Goal: Task Accomplishment & Management: Complete application form

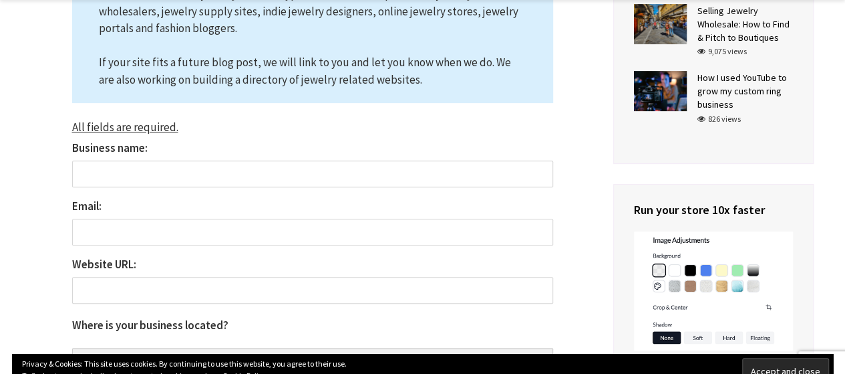
scroll to position [223, 0]
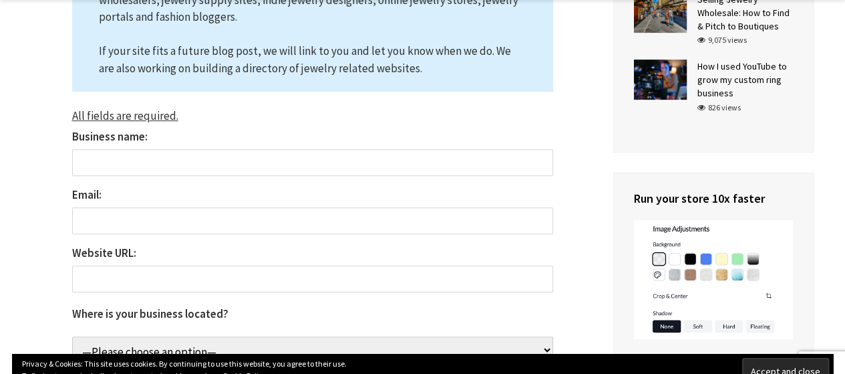
click at [131, 160] on input "Business name:" at bounding box center [312, 162] width 481 height 27
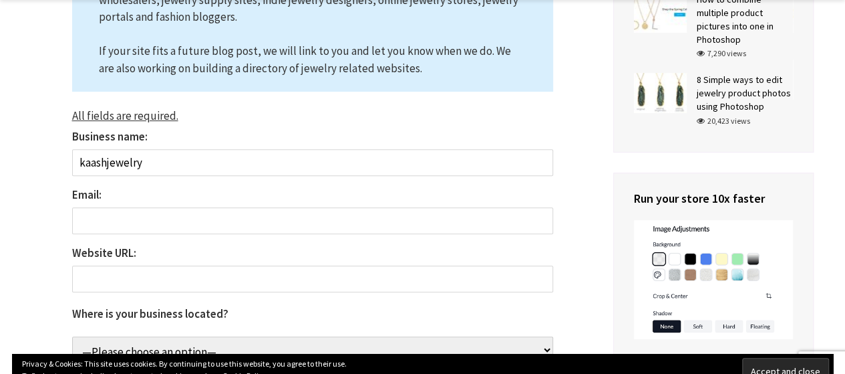
type input "kaashjewelry"
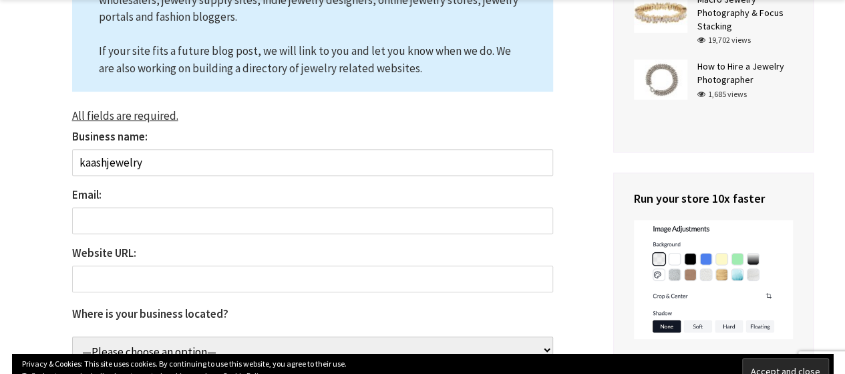
click at [116, 219] on input "Email:" at bounding box center [312, 220] width 481 height 27
click at [182, 223] on input "Email:" at bounding box center [312, 220] width 481 height 27
paste input "[EMAIL_ADDRESS][DOMAIN_NAME]"
type input "[EMAIL_ADDRESS][DOMAIN_NAME]"
click at [123, 275] on input "Website URL:" at bounding box center [312, 278] width 481 height 27
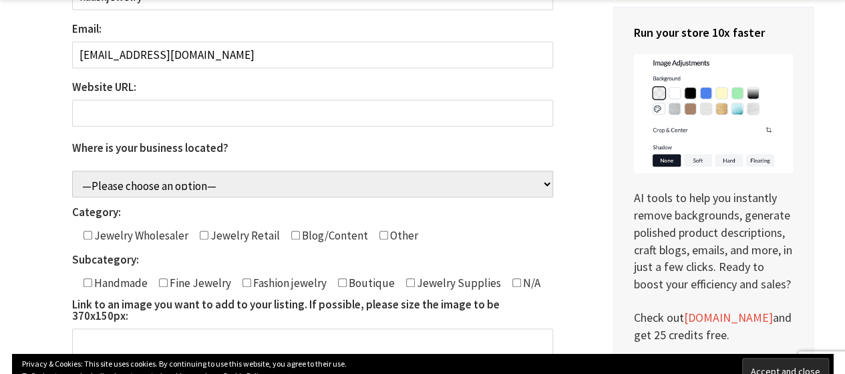
scroll to position [390, 0]
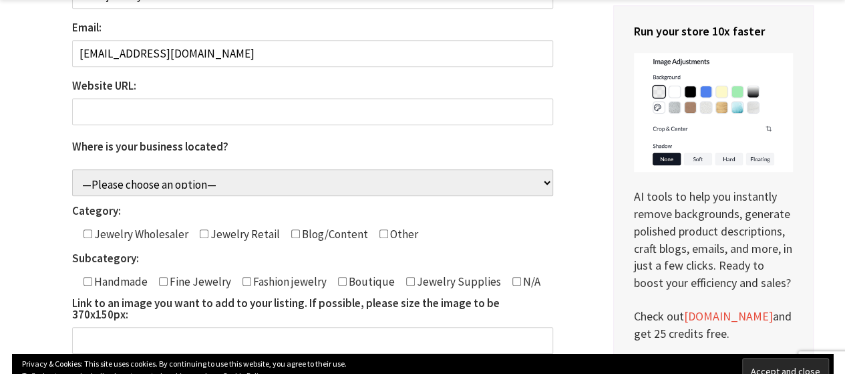
click at [131, 110] on input "Website URL:" at bounding box center [312, 111] width 481 height 27
paste input "[URL][DOMAIN_NAME]"
type input "[URL][DOMAIN_NAME]"
click at [153, 177] on select "—Please choose an option— [GEOGRAPHIC_DATA] [GEOGRAPHIC_DATA] [GEOGRAPHIC_DATA]…" at bounding box center [312, 182] width 481 height 27
select select "[GEOGRAPHIC_DATA]"
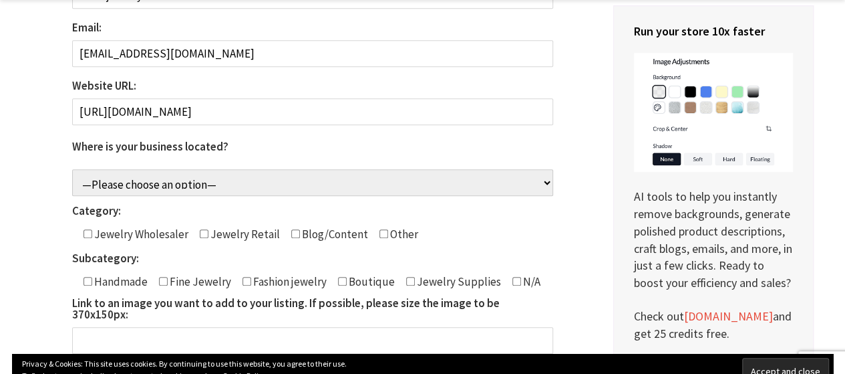
click at [72, 169] on select "—Please choose an option— [GEOGRAPHIC_DATA] [GEOGRAPHIC_DATA] [GEOGRAPHIC_DATA]…" at bounding box center [312, 182] width 481 height 27
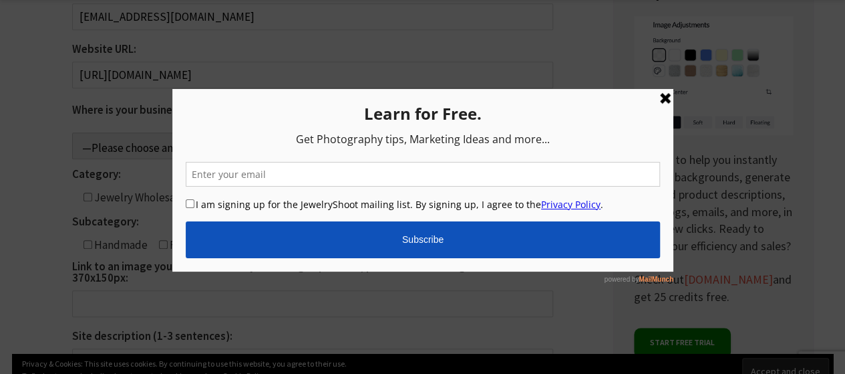
scroll to position [501, 0]
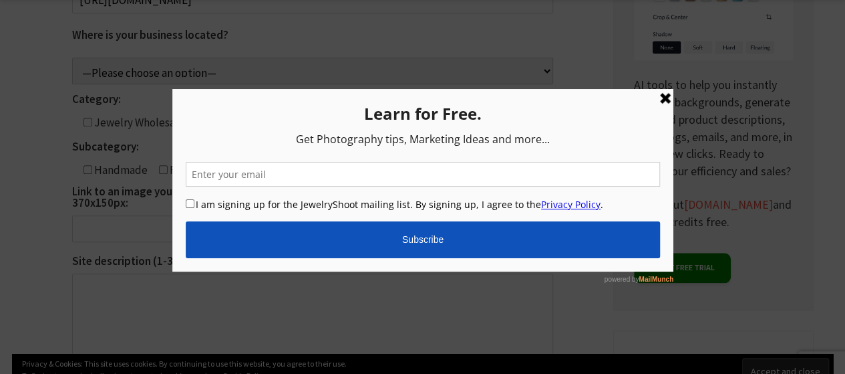
click at [664, 100] on link at bounding box center [665, 98] width 16 height 16
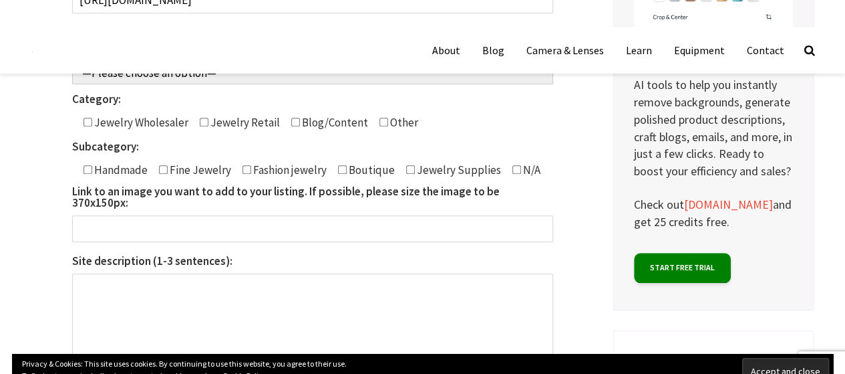
scroll to position [445, 0]
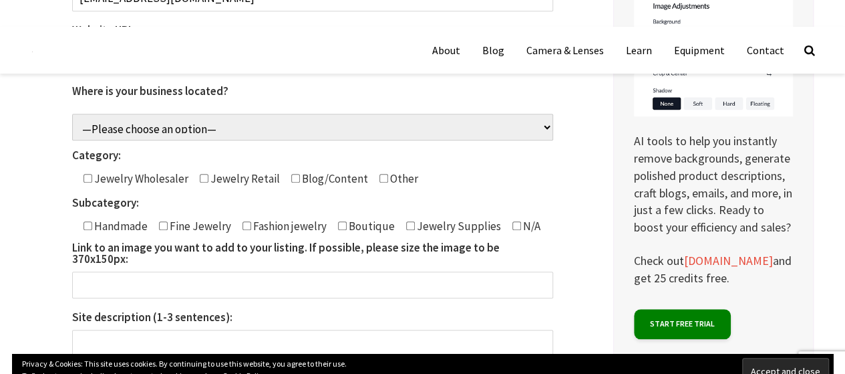
click at [84, 175] on input"] "Contact form" at bounding box center [88, 178] width 9 height 9
checkbox input"] "true"
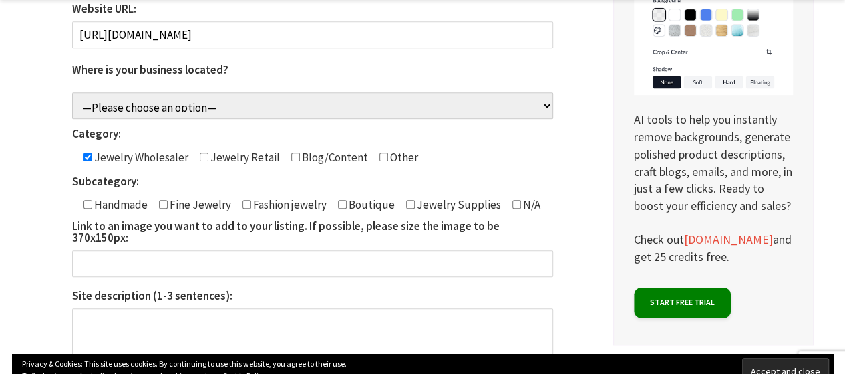
scroll to position [501, 0]
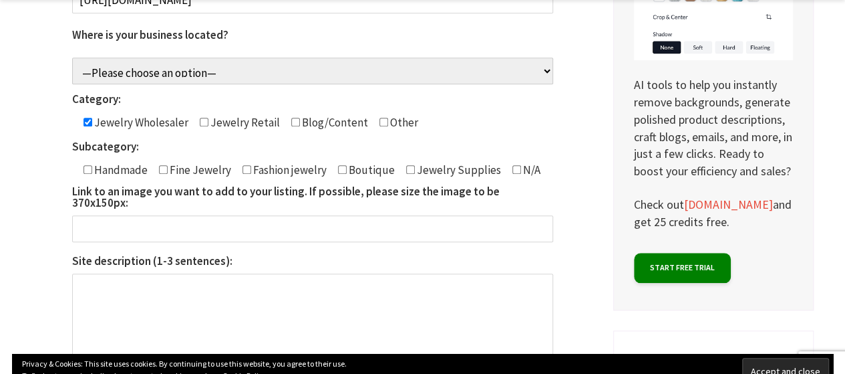
click at [513, 168] on input"] "Contact form" at bounding box center [517, 169] width 9 height 9
checkbox input"] "true"
click at [180, 220] on input "Link to an image you want to add to your listing. If possible, please size the …" at bounding box center [312, 228] width 481 height 27
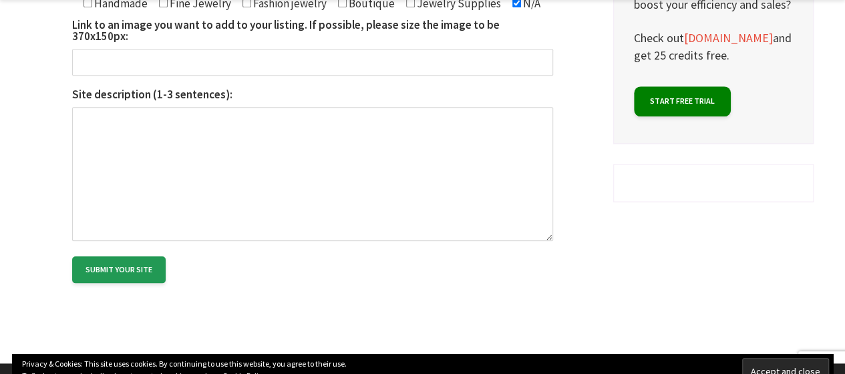
scroll to position [668, 0]
click at [142, 158] on textarea "Site description (1-3 sentences):" at bounding box center [312, 173] width 481 height 134
click at [293, 255] on p "Submit your site" at bounding box center [312, 268] width 481 height 27
click at [237, 205] on textarea "Site description (1-3 sentences):" at bounding box center [312, 173] width 481 height 134
paste textarea "Kaashusa is a Wholesale and Well-organized name in [GEOGRAPHIC_DATA]. It provid…"
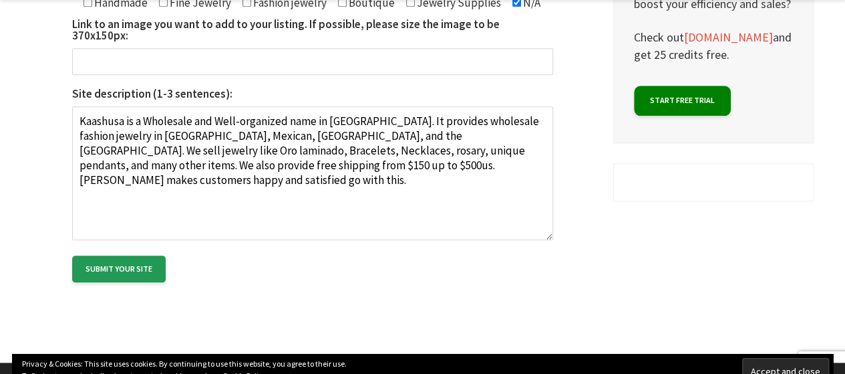
type textarea "Kaashusa is a Wholesale and Well-organized name in [GEOGRAPHIC_DATA]. It provid…"
click at [128, 255] on input "Submit your site" at bounding box center [119, 268] width 94 height 27
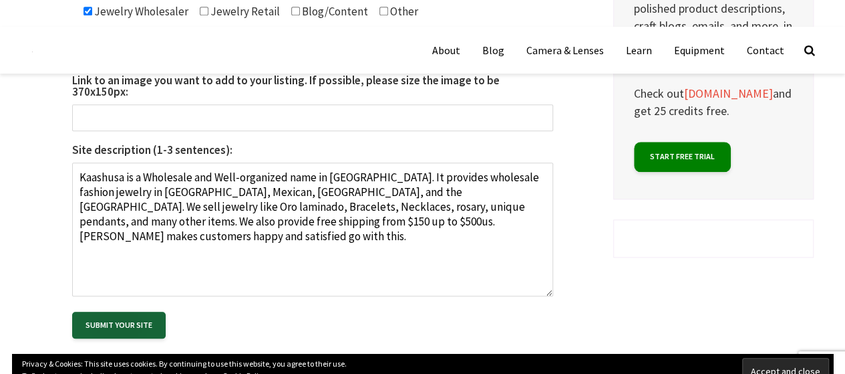
scroll to position [557, 0]
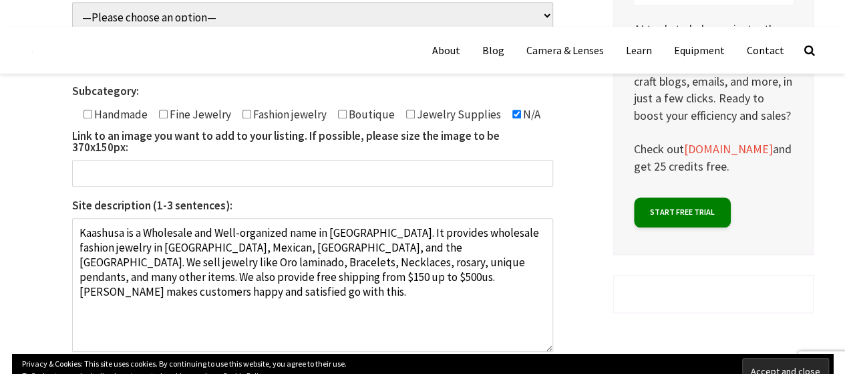
click at [226, 162] on input "Link to an image you want to add to your listing. If possible, please size the …" at bounding box center [312, 173] width 481 height 27
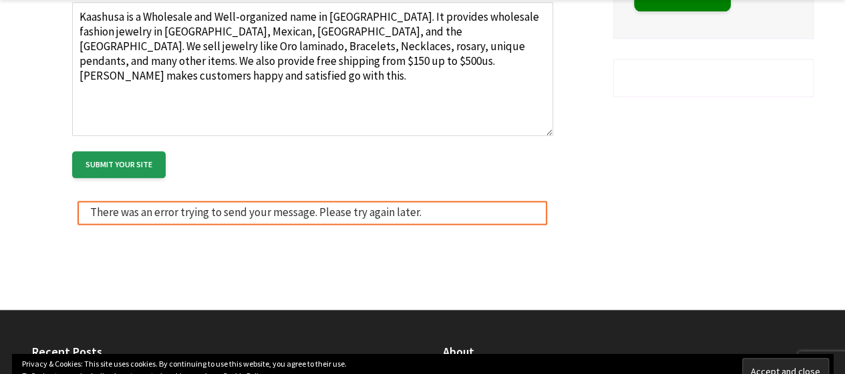
scroll to position [779, 0]
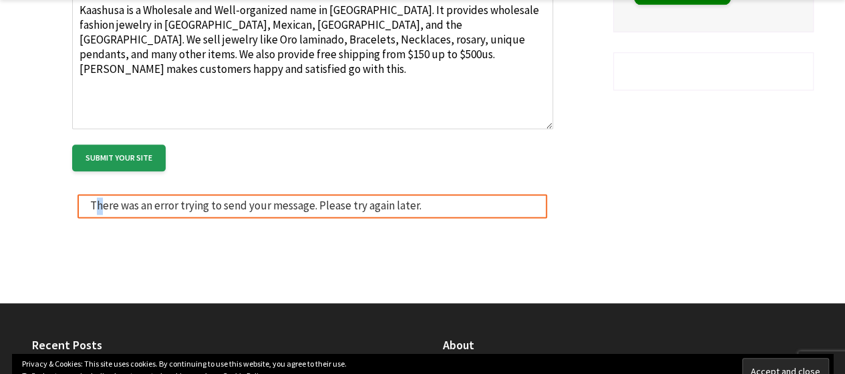
drag, startPoint x: 225, startPoint y: 162, endPoint x: 100, endPoint y: 248, distance: 151.3
click at [292, 194] on div "There was an error trying to send your message. Please try again later." at bounding box center [313, 206] width 470 height 24
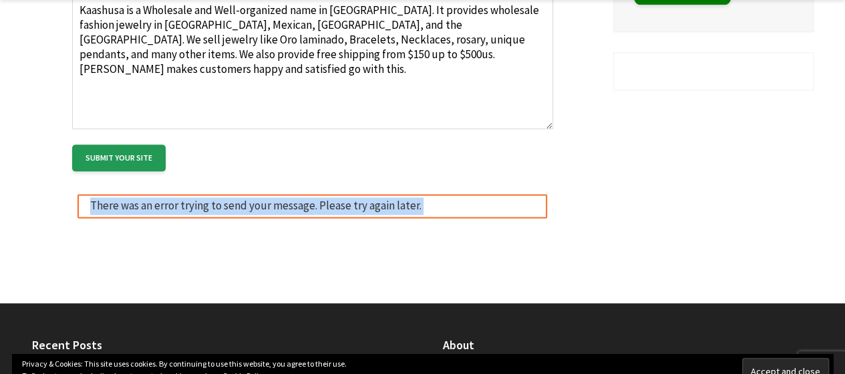
click at [292, 194] on div "There was an error trying to send your message. Please try again later." at bounding box center [313, 206] width 470 height 24
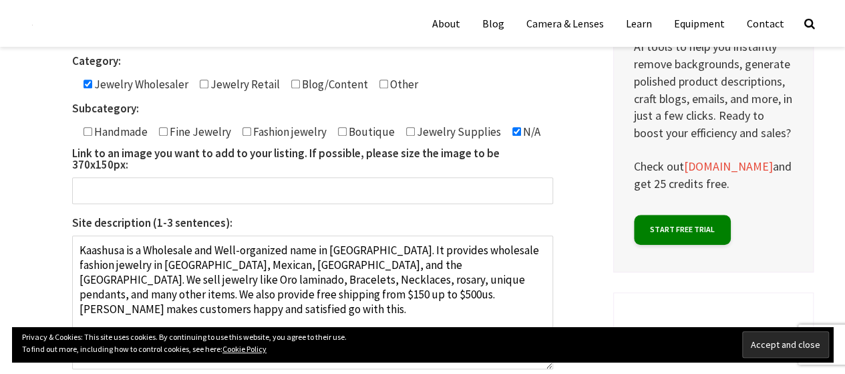
scroll to position [501, 0]
